Goal: Task Accomplishment & Management: Complete application form

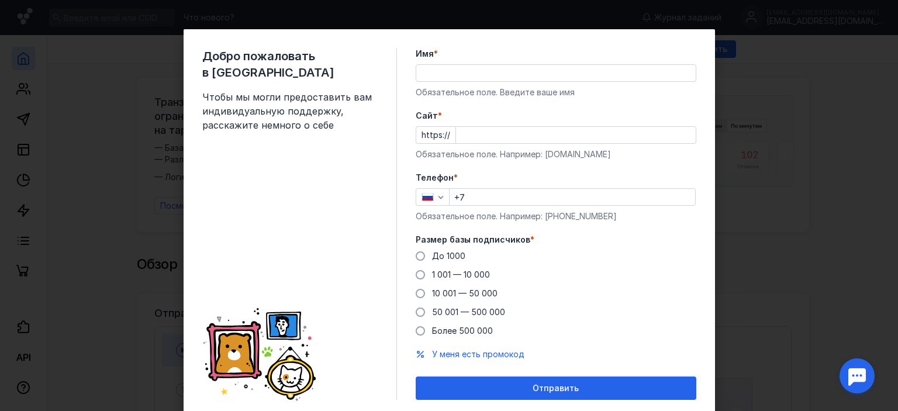
click at [789, 117] on div "Добро пожаловать в Sendsay Чтобы мы могли предоставить вам индивидуальную подде…" at bounding box center [449, 205] width 898 height 411
click at [790, 32] on div "Добро пожаловать в Sendsay Чтобы мы могли предоставить вам индивидуальную подде…" at bounding box center [449, 205] width 898 height 411
click at [482, 134] on input "Cайт *" at bounding box center [576, 135] width 240 height 16
click at [110, 146] on div "Добро пожаловать в Sendsay Чтобы мы могли предоставить вам индивидуальную подде…" at bounding box center [449, 205] width 898 height 411
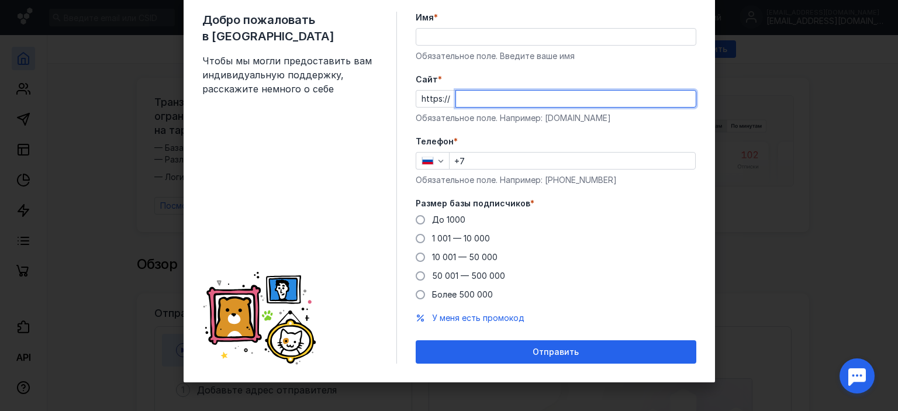
scroll to position [37, 0]
click at [119, 149] on div "Добро пожаловать в Sendsay Чтобы мы могли предоставить вам индивидуальную подде…" at bounding box center [449, 205] width 898 height 411
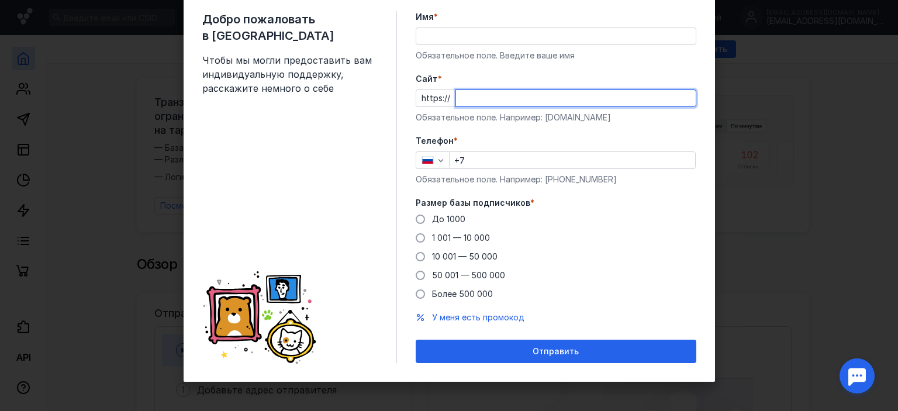
click at [119, 149] on div "Добро пожаловать в Sendsay Чтобы мы могли предоставить вам индивидуальную подде…" at bounding box center [449, 205] width 898 height 411
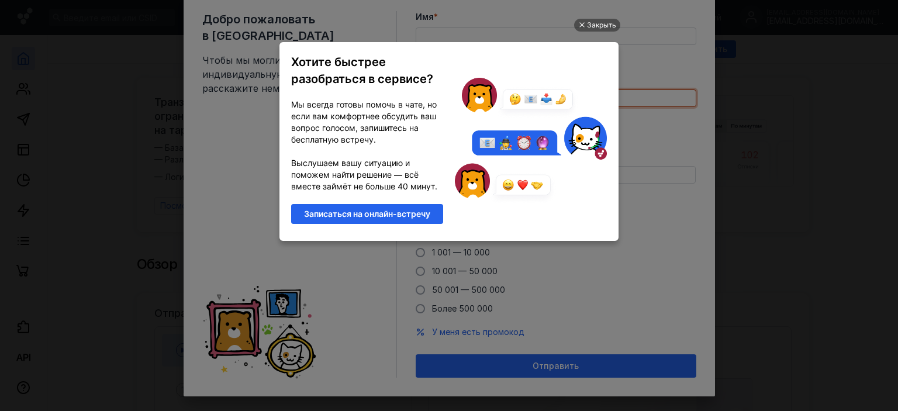
scroll to position [0, 0]
